Goal: Information Seeking & Learning: Learn about a topic

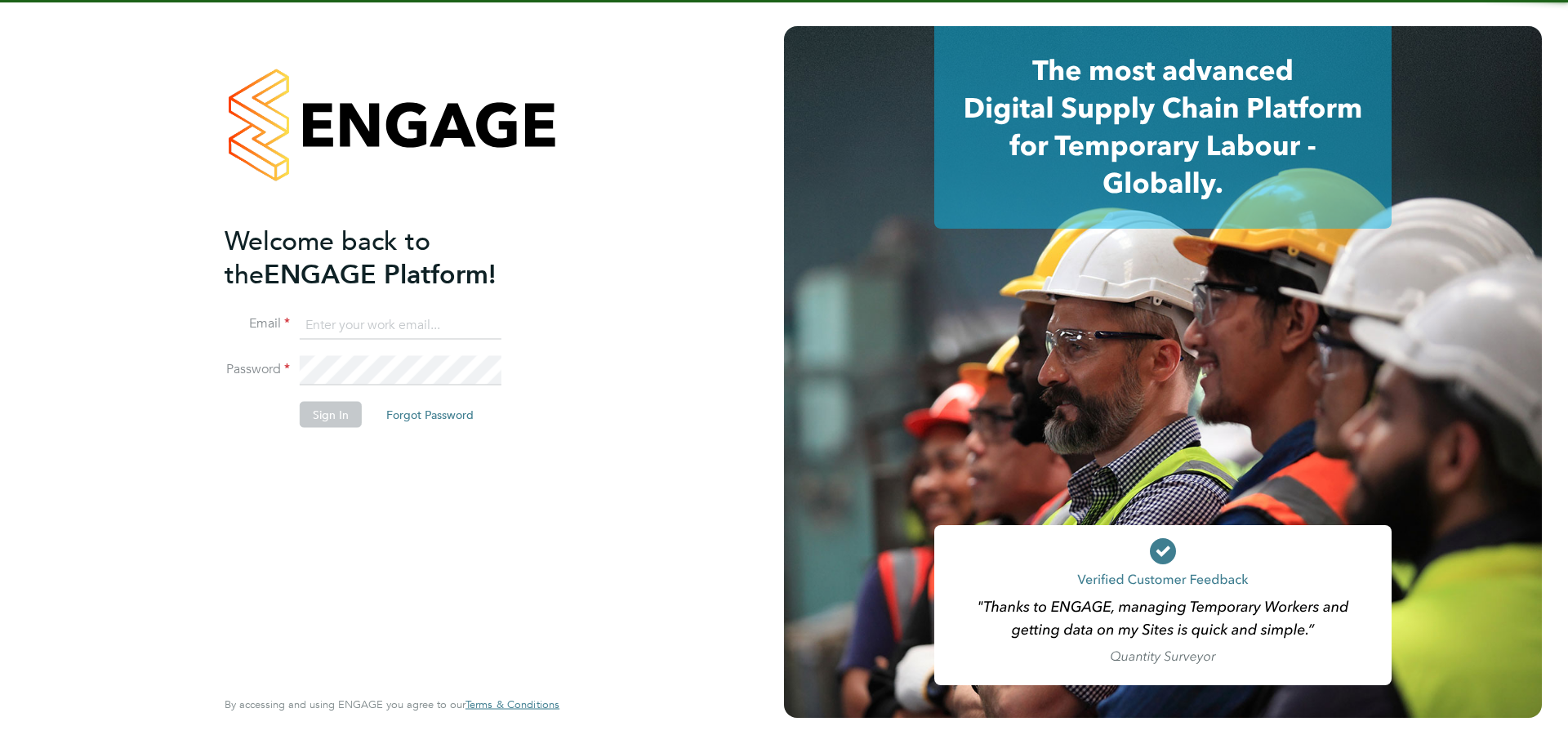
click at [468, 321] on input at bounding box center [400, 324] width 202 height 29
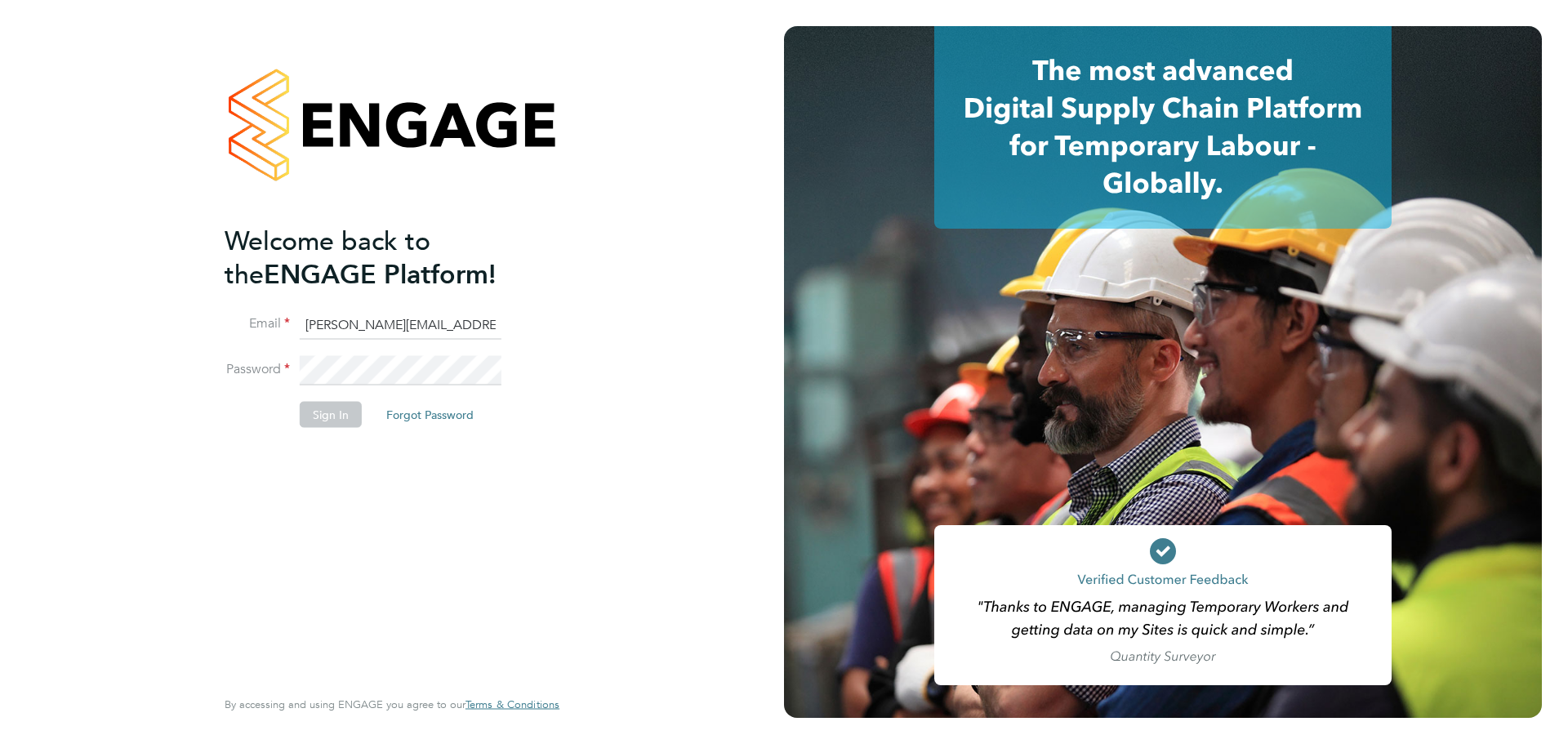
type input "Simerjit@axcis.co.uk"
click at [353, 418] on button "Sign In" at bounding box center [330, 415] width 62 height 26
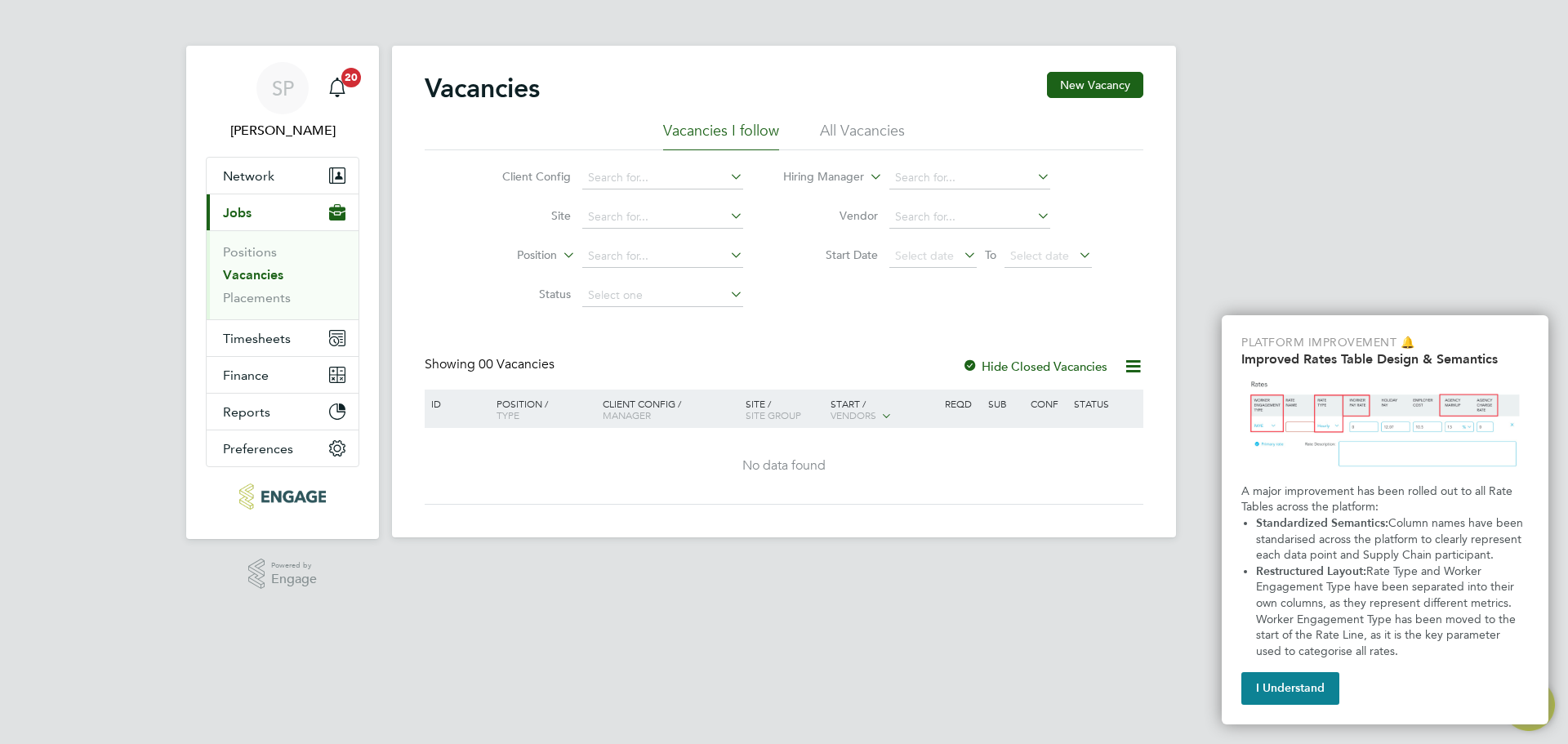
click at [868, 133] on li "All Vacancies" at bounding box center [862, 135] width 85 height 29
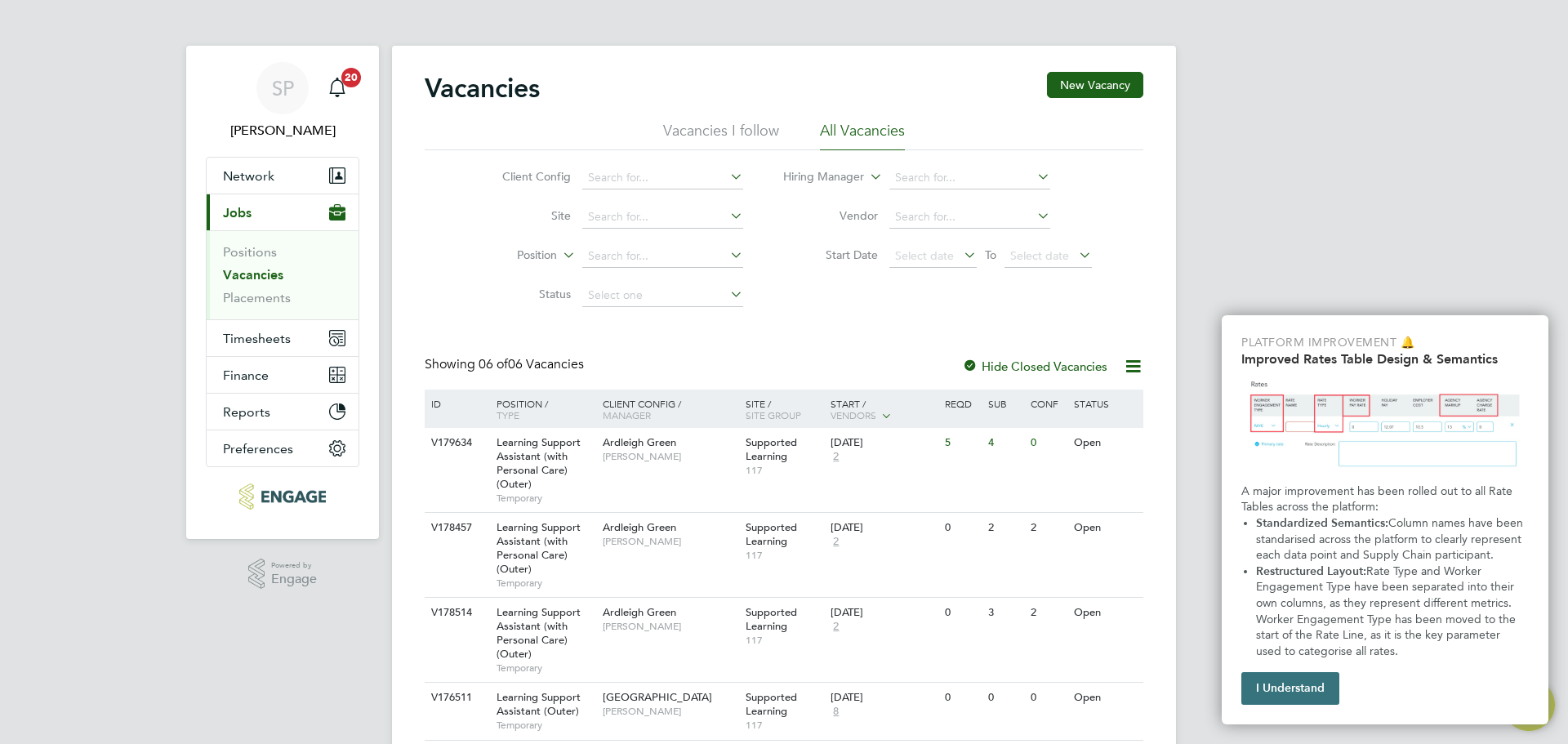
click at [1315, 689] on button "I Understand" at bounding box center [1290, 688] width 98 height 33
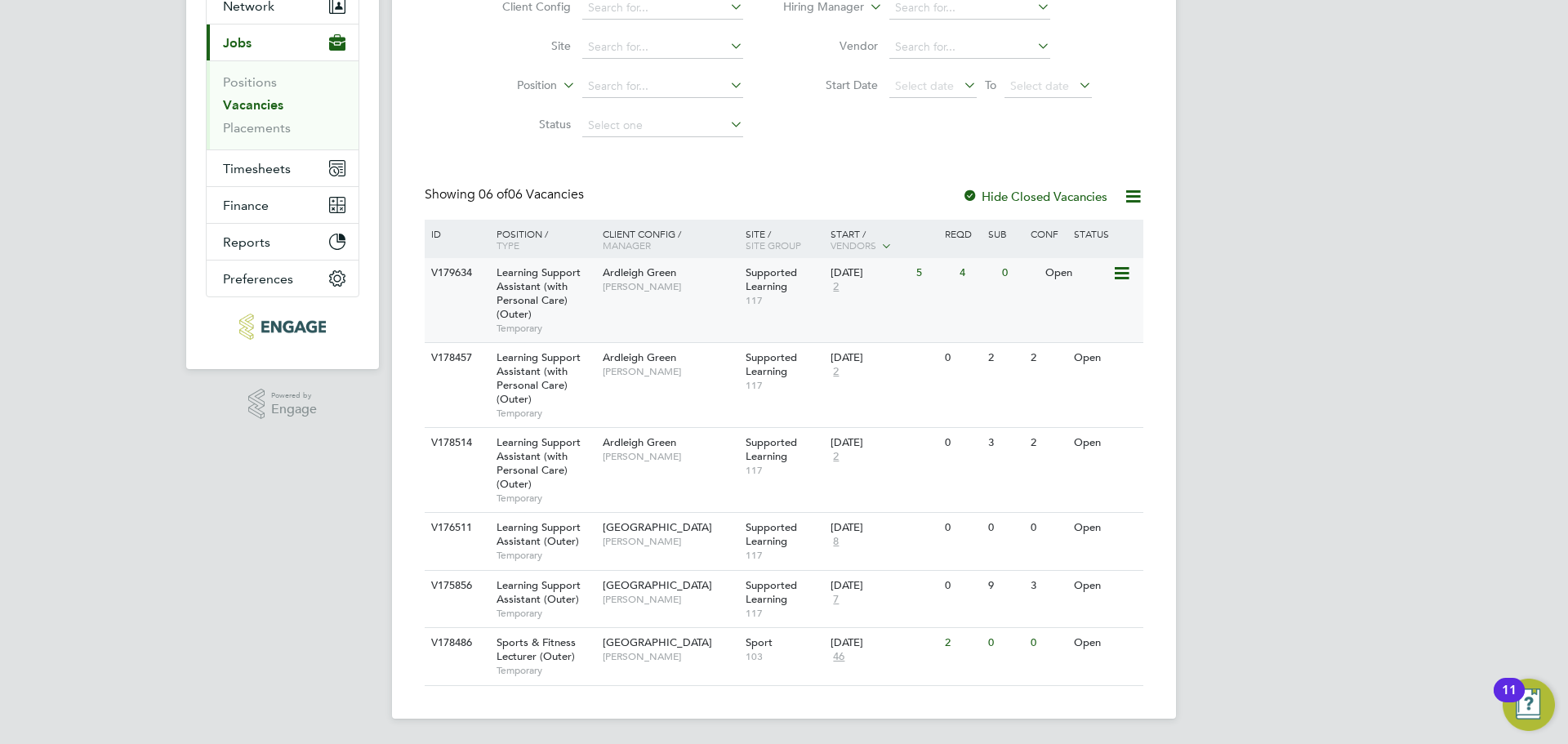
scroll to position [171, 0]
click at [972, 190] on div at bounding box center [970, 196] width 17 height 17
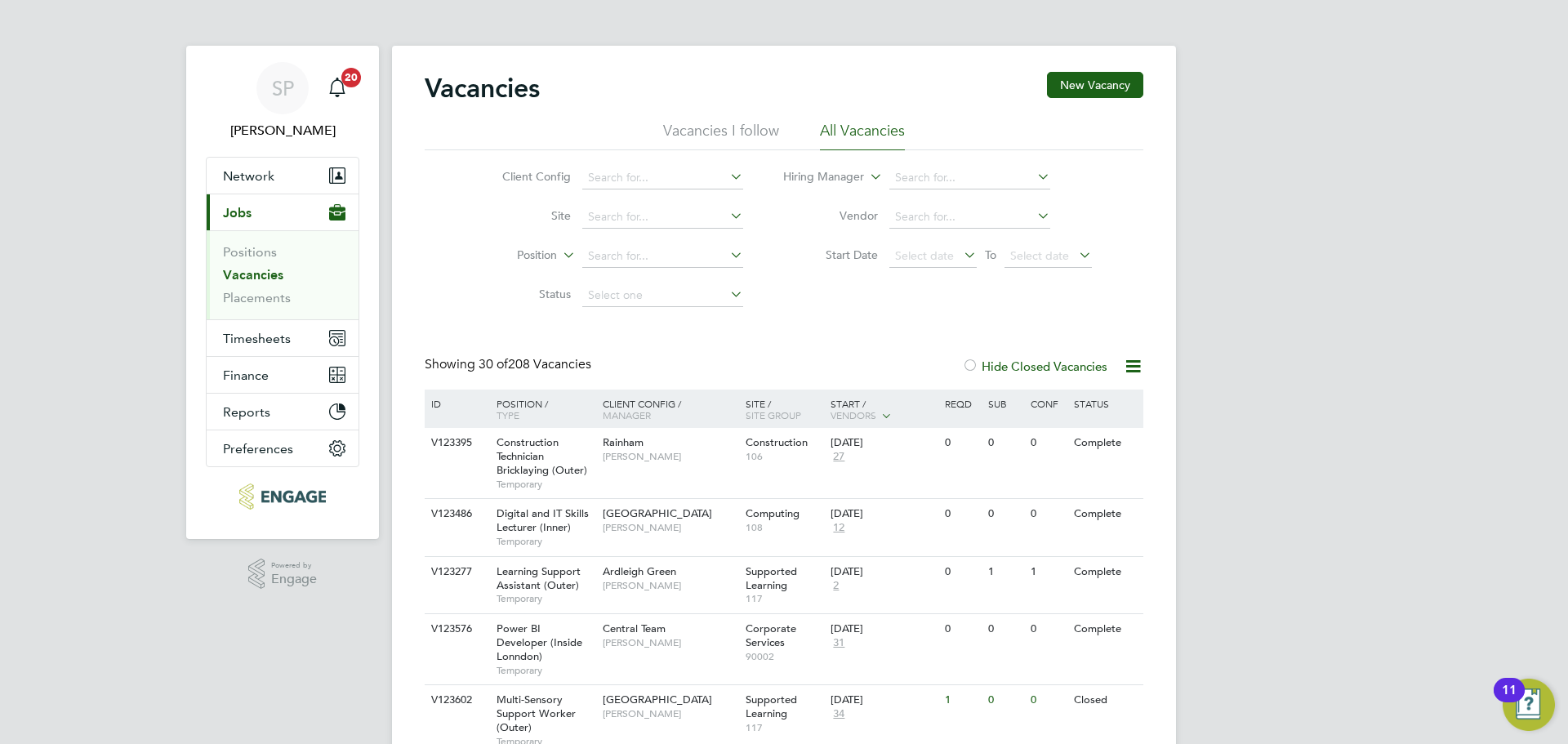
click at [970, 365] on div at bounding box center [970, 367] width 17 height 17
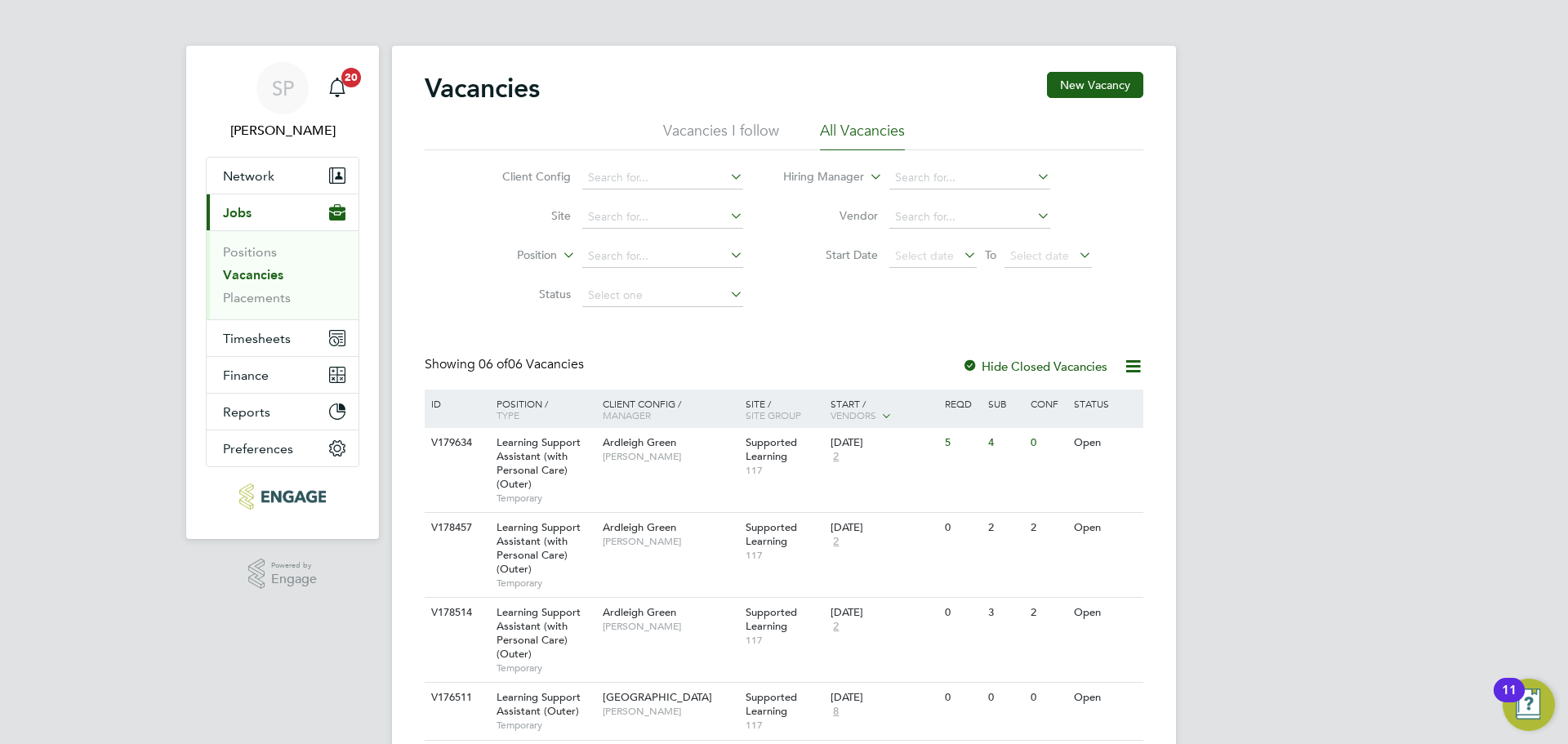
click at [873, 362] on div "Showing 06 of 06 Vacancies Hide Closed Vacancies" at bounding box center [784, 372] width 719 height 33
click at [268, 271] on link "Vacancies" at bounding box center [253, 275] width 61 height 16
click at [743, 127] on li "Vacancies I follow" at bounding box center [721, 135] width 116 height 29
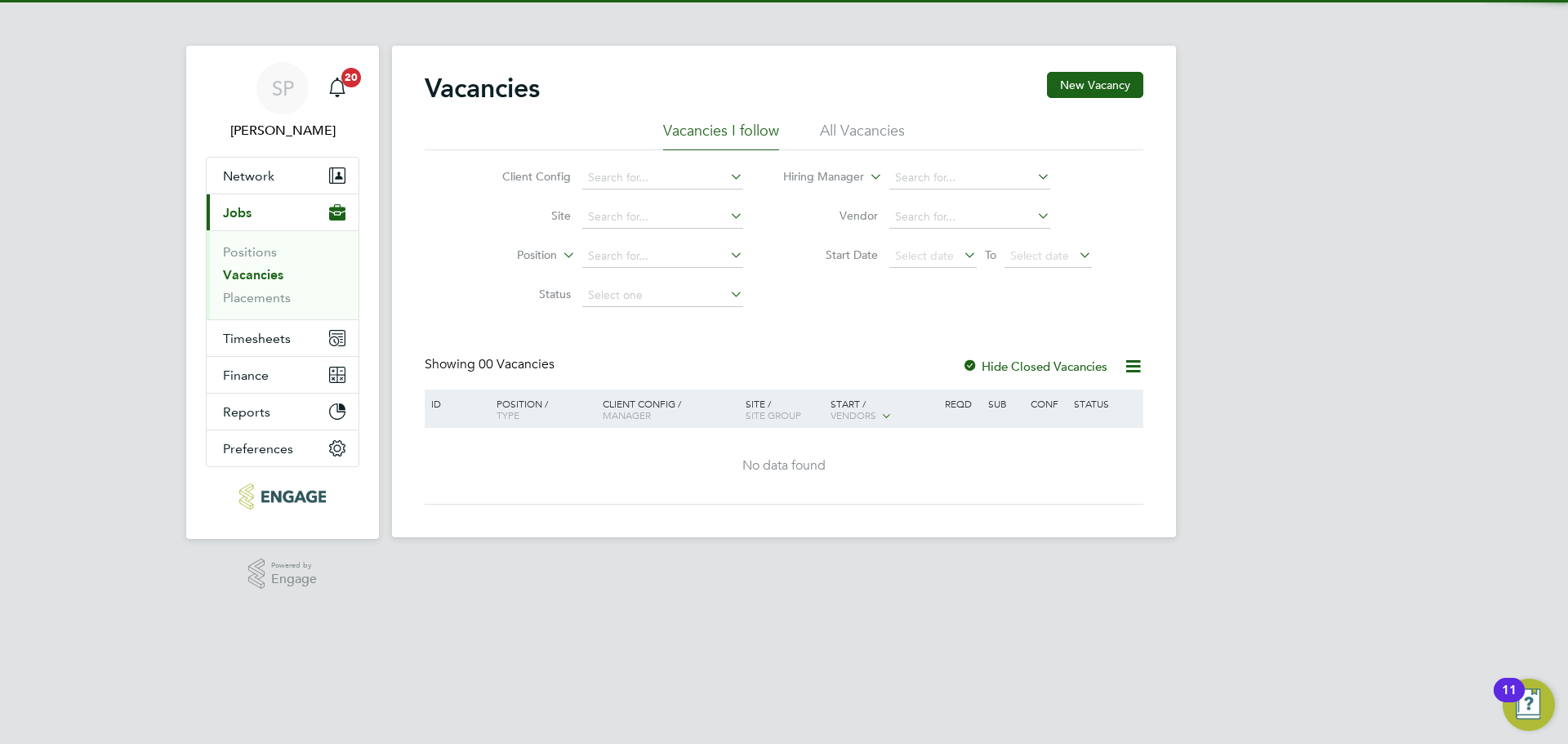
click at [864, 131] on li "All Vacancies" at bounding box center [862, 135] width 85 height 29
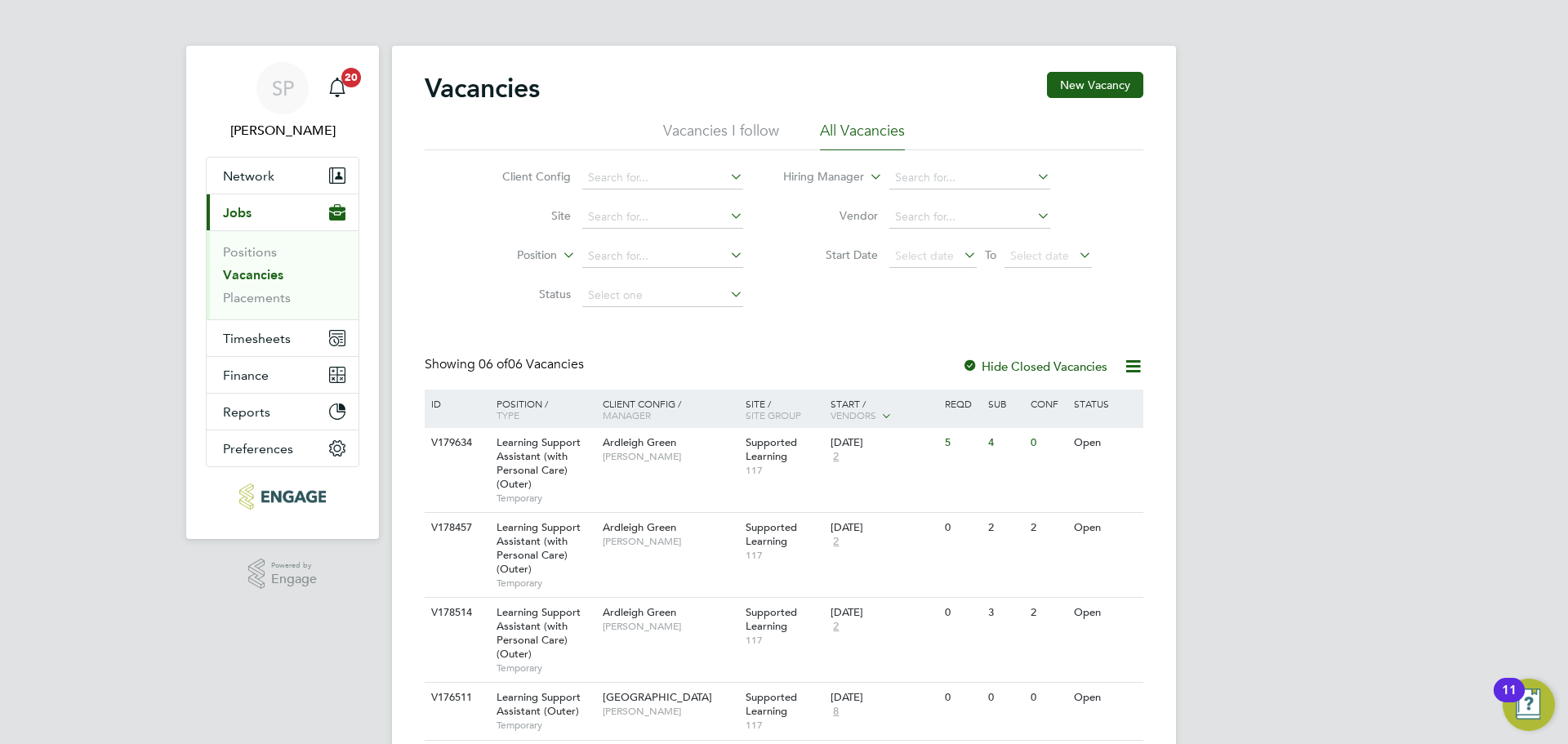
click at [990, 362] on label "Hide Closed Vacancies" at bounding box center [1034, 366] width 145 height 16
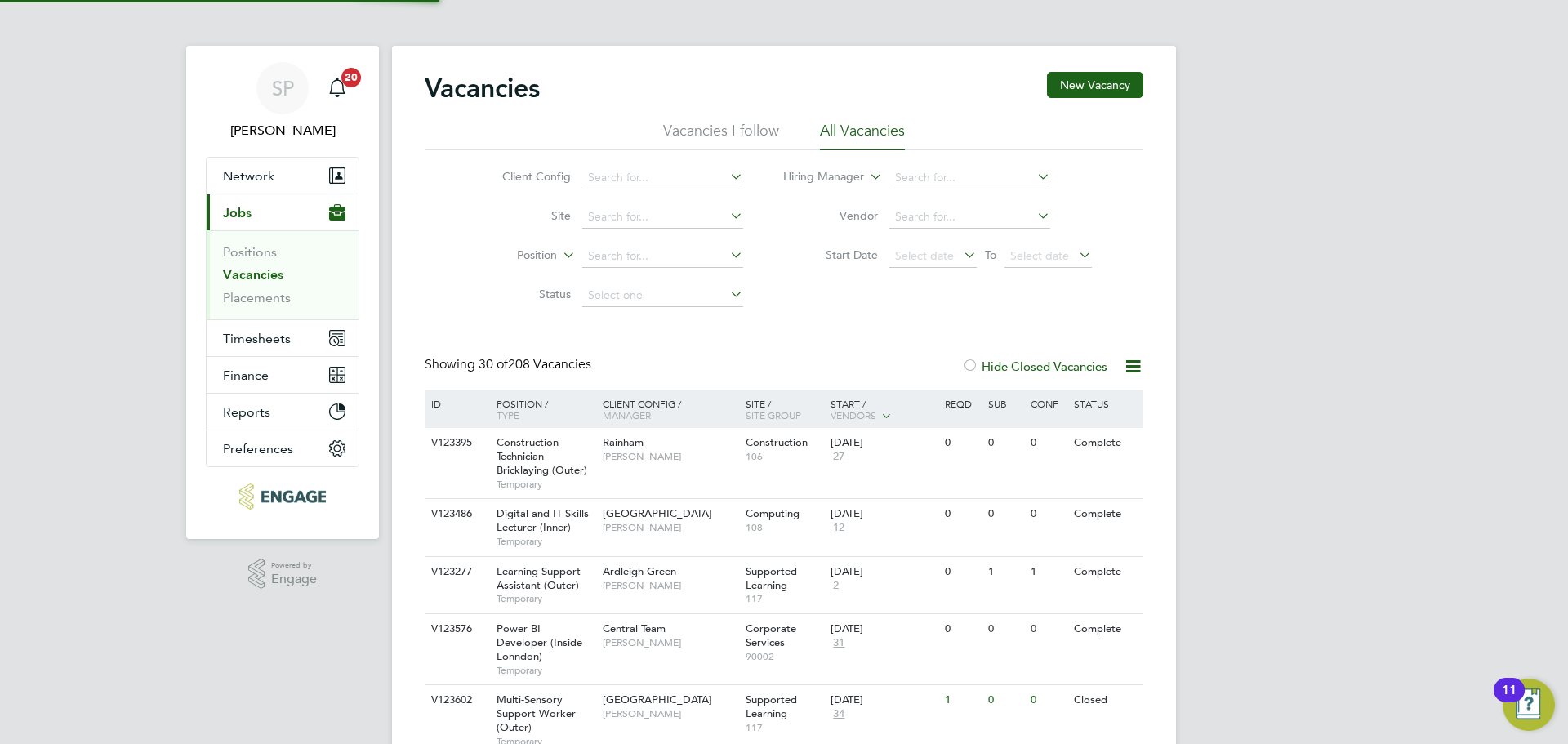
click at [978, 365] on div at bounding box center [970, 367] width 17 height 17
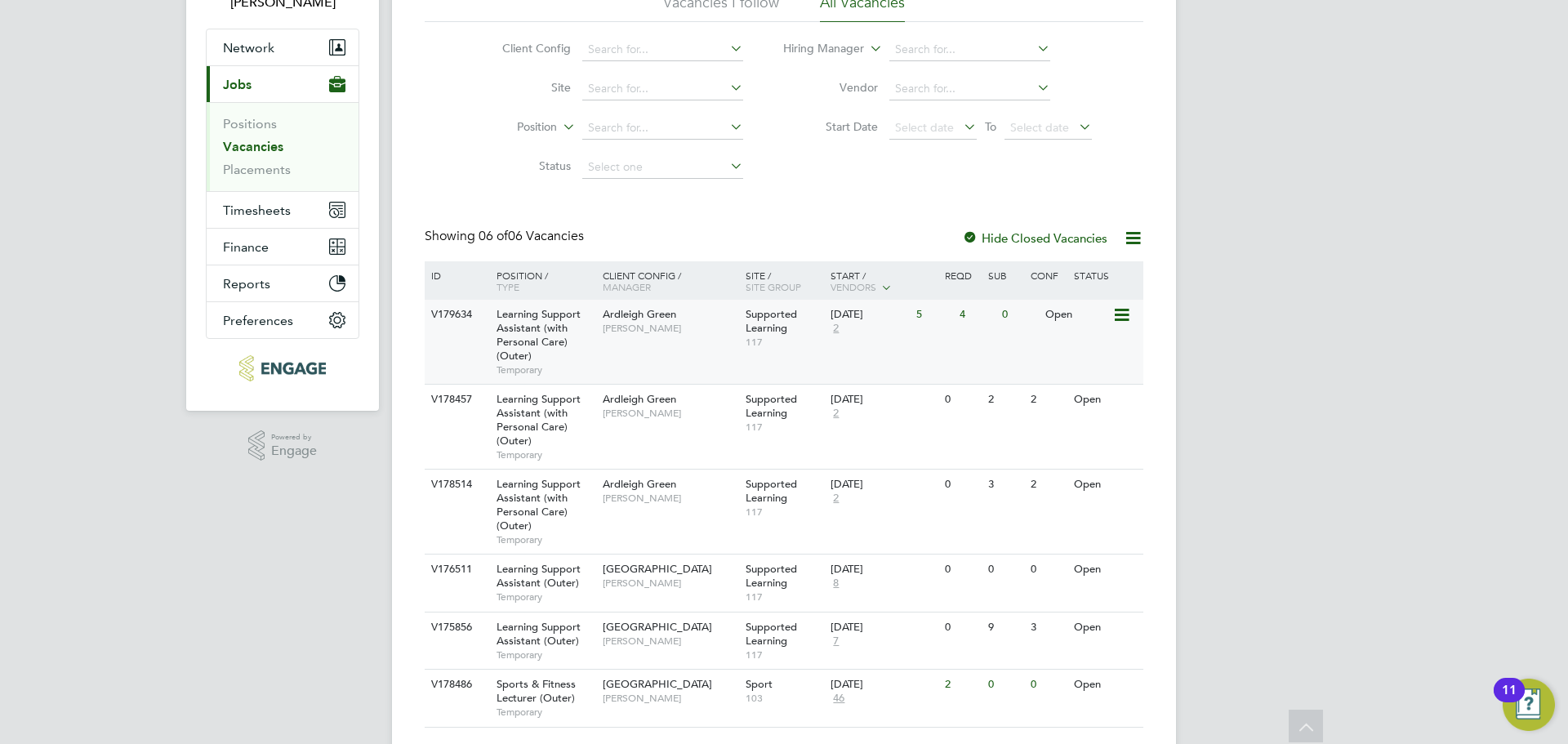
scroll to position [171, 0]
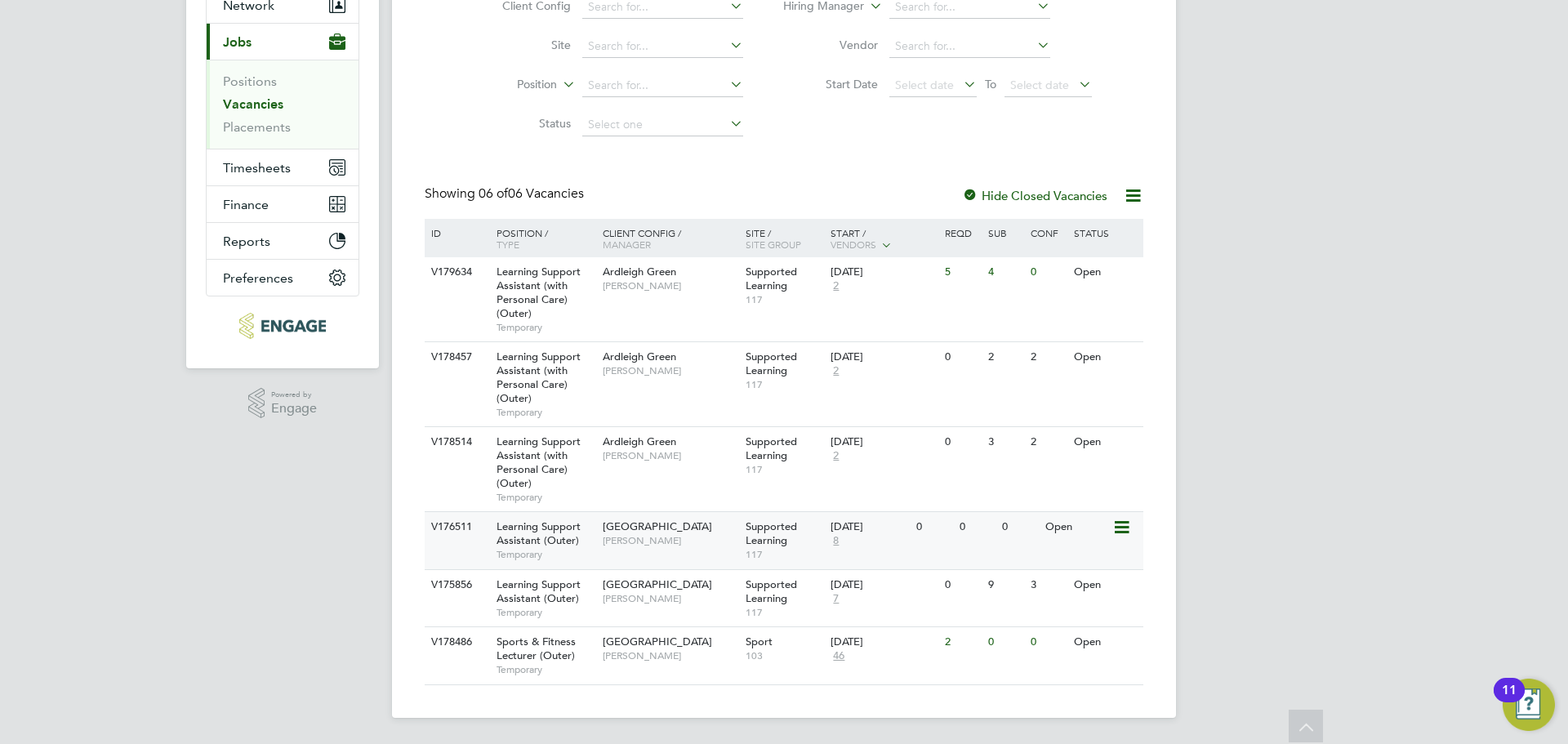
click at [1111, 526] on div "Open" at bounding box center [1076, 527] width 71 height 30
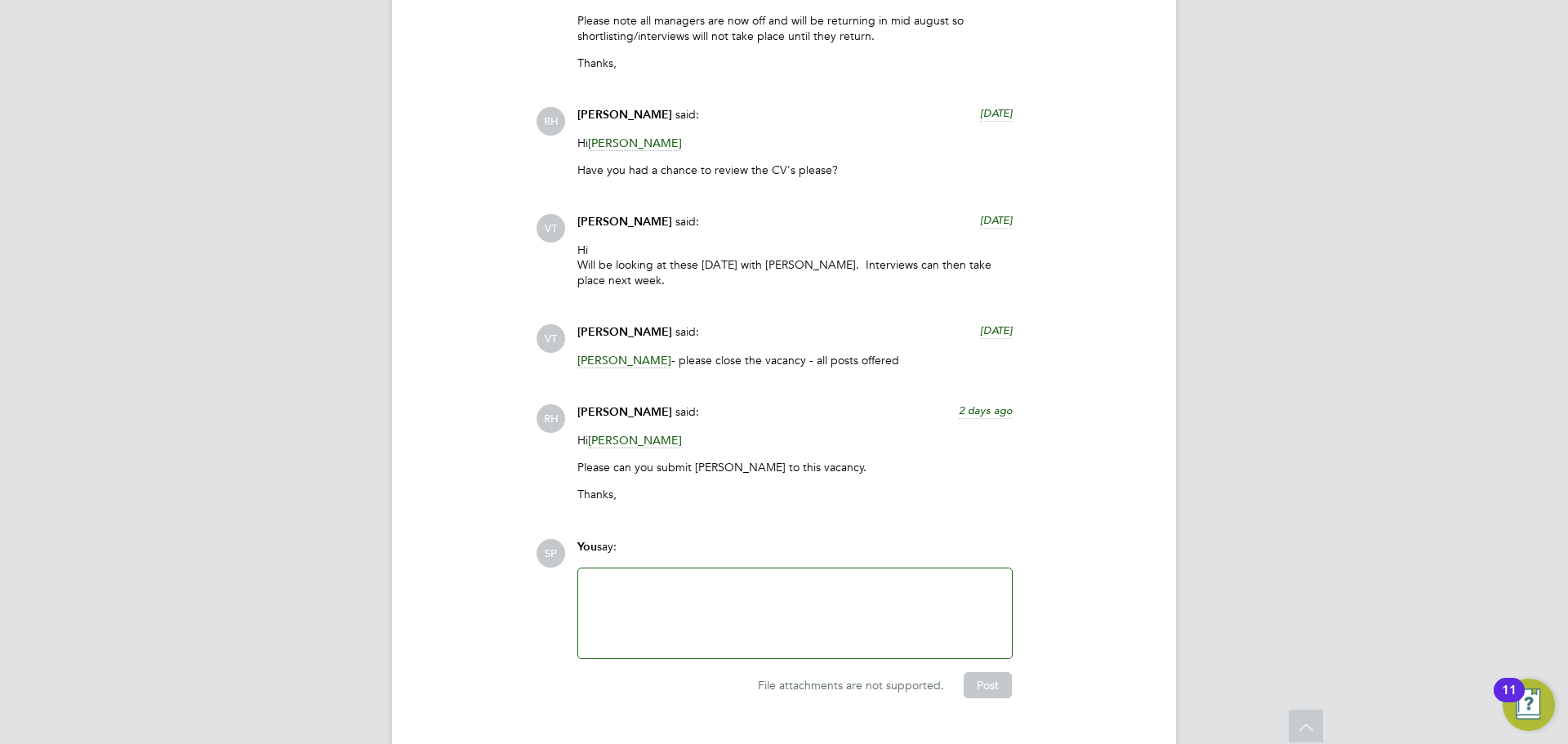
scroll to position [3918, 0]
click at [645, 437] on span "Louise Pacquette" at bounding box center [634, 438] width 94 height 16
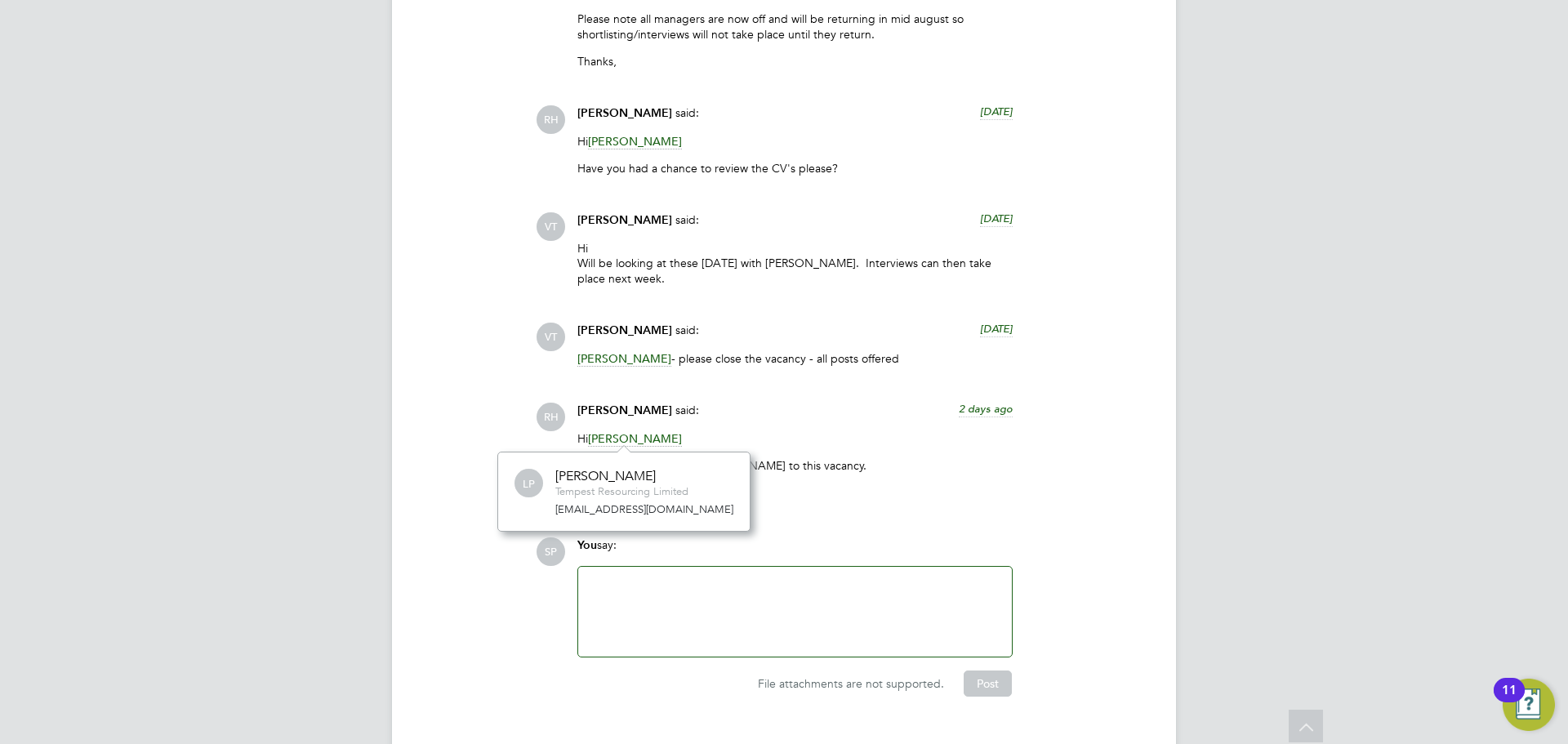
scroll to position [79, 276]
click at [1104, 263] on div "VT Victoria Ticehurst said: 19 days ago Hi Will be looking at these on Monday w…" at bounding box center [839, 254] width 608 height 85
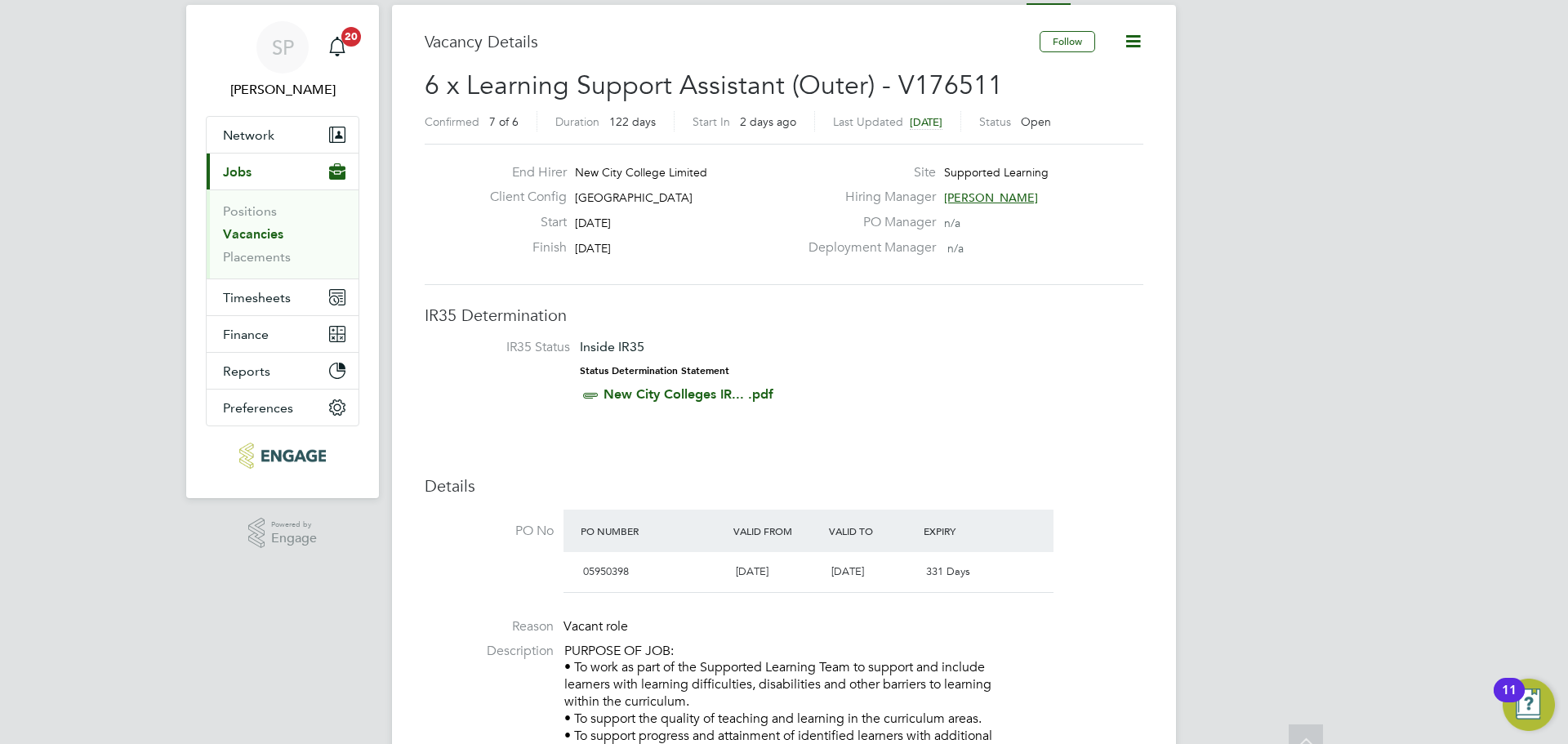
scroll to position [0, 0]
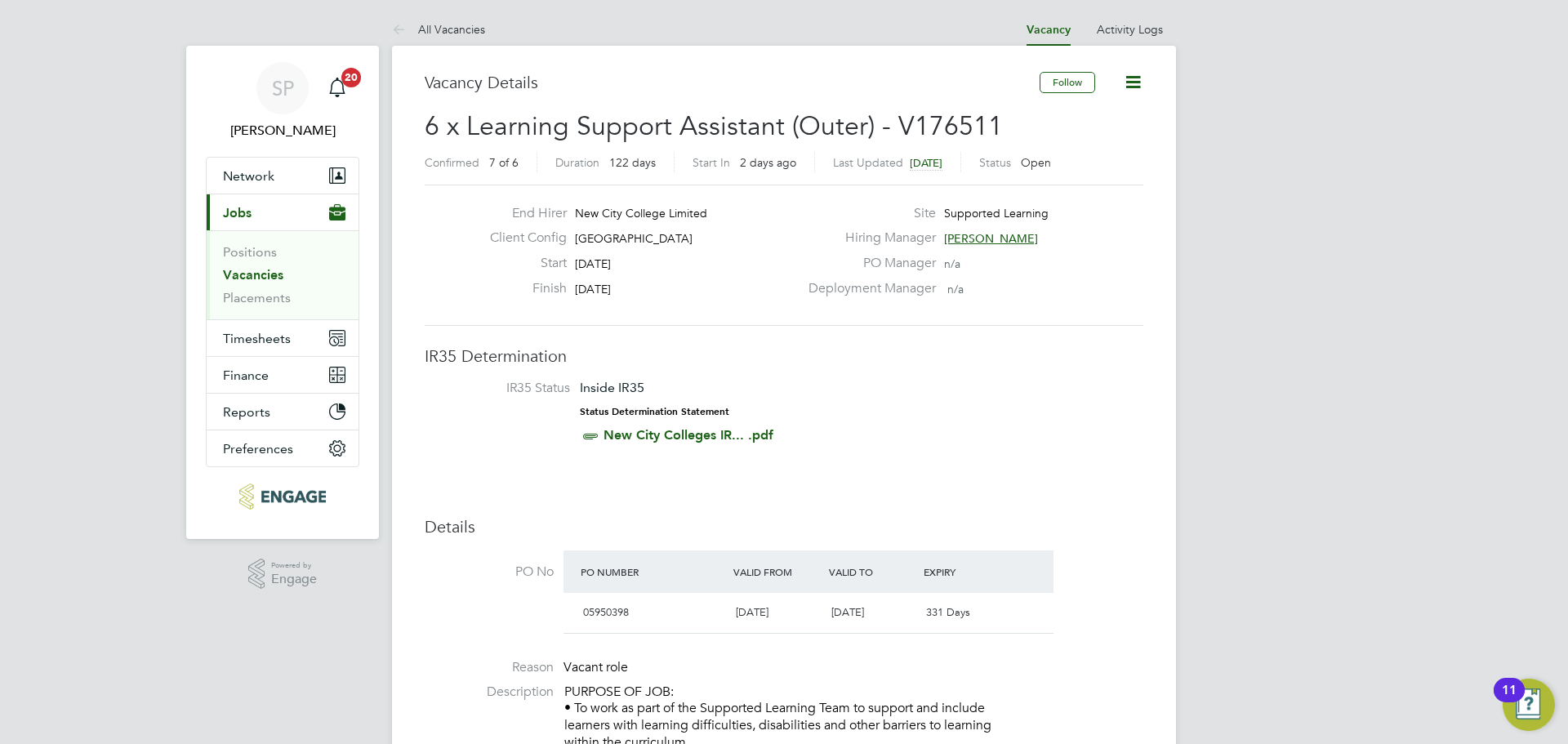
click at [272, 274] on link "Vacancies" at bounding box center [253, 275] width 61 height 16
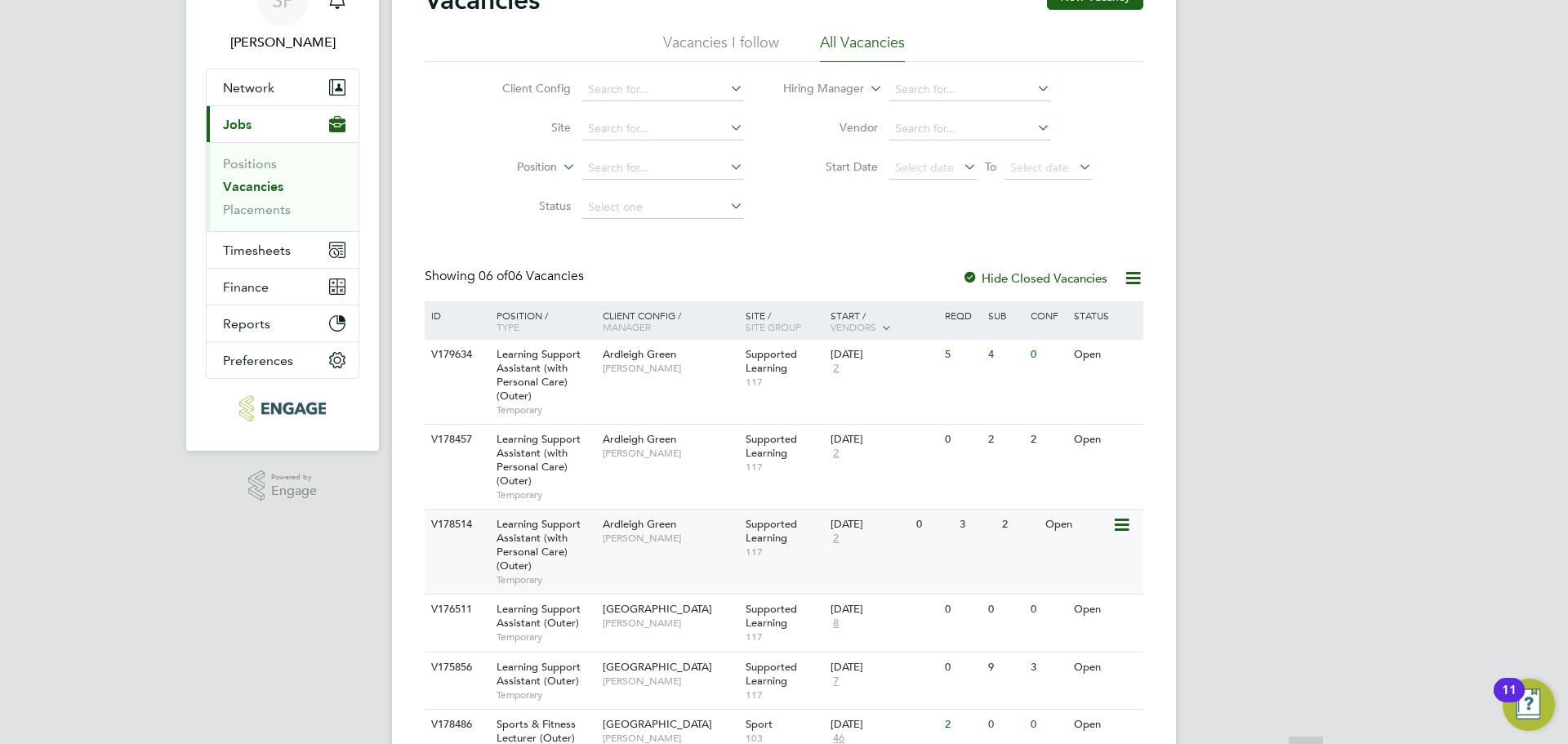
scroll to position [171, 0]
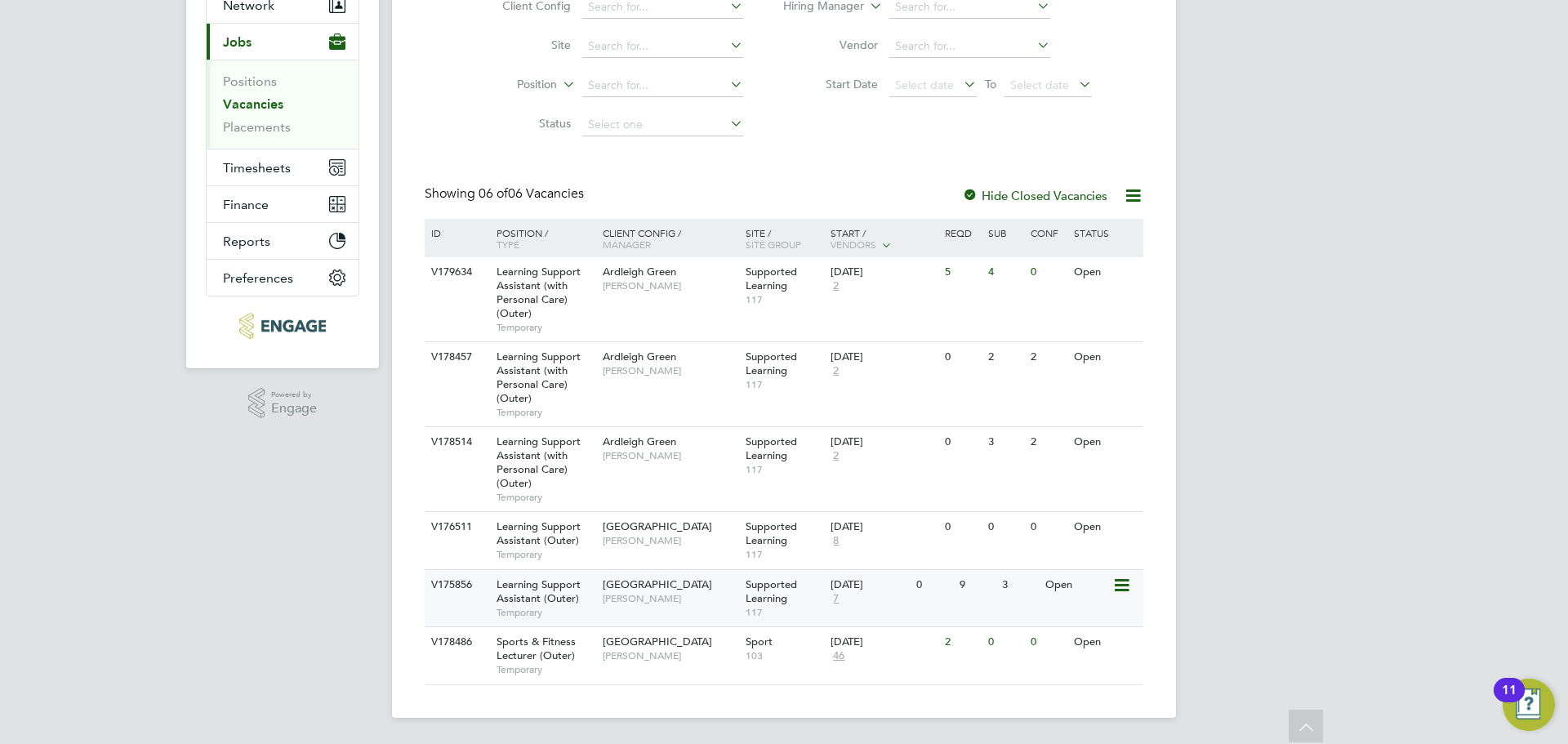
click at [686, 593] on span "[PERSON_NAME]" at bounding box center [669, 598] width 135 height 13
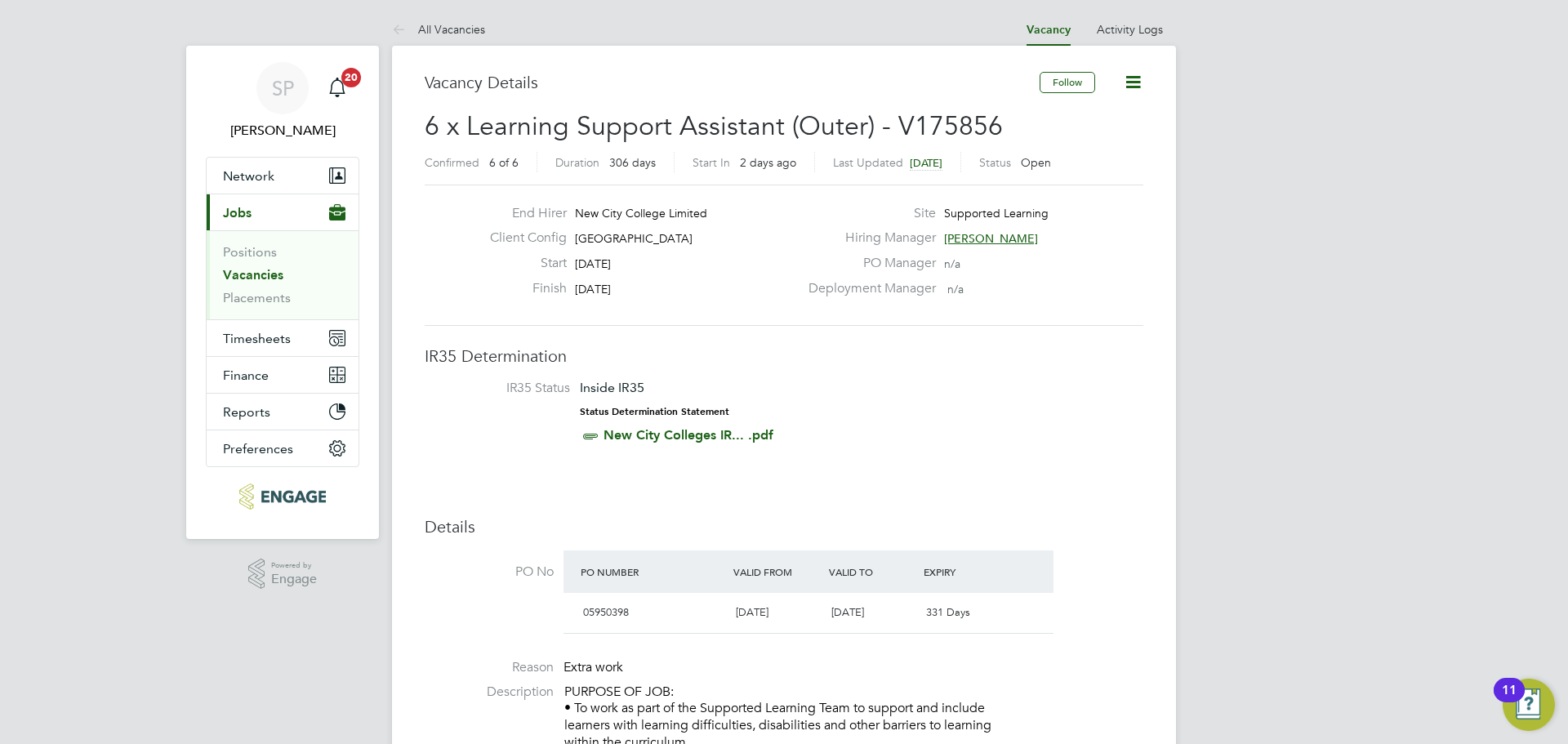
click at [766, 285] on div "Finish [DATE]" at bounding box center [637, 292] width 322 height 26
